Goal: Task Accomplishment & Management: Complete application form

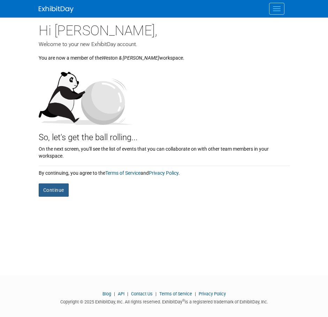
click at [56, 189] on button "Continue" at bounding box center [54, 190] width 30 height 13
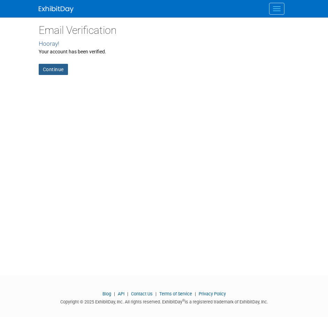
click at [51, 69] on link "Continue" at bounding box center [53, 69] width 29 height 11
